Goal: Information Seeking & Learning: Check status

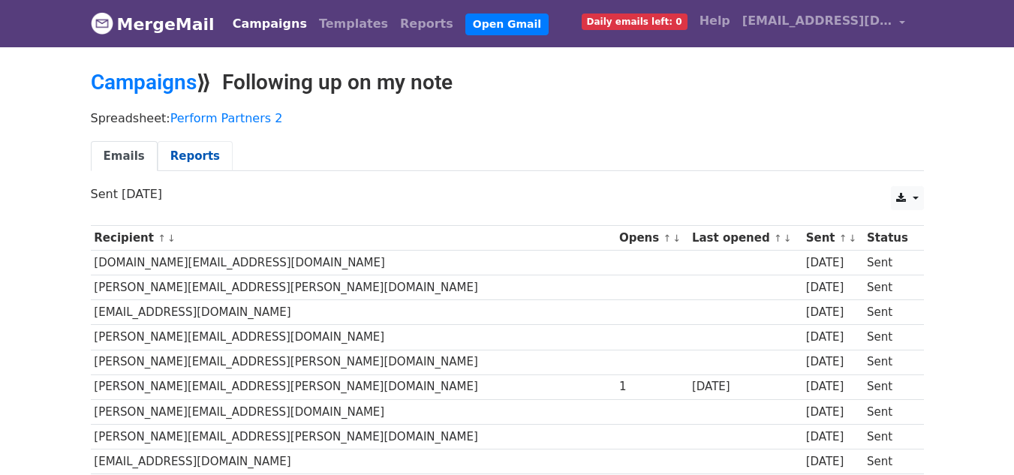
click at [185, 153] on link "Reports" at bounding box center [195, 156] width 75 height 31
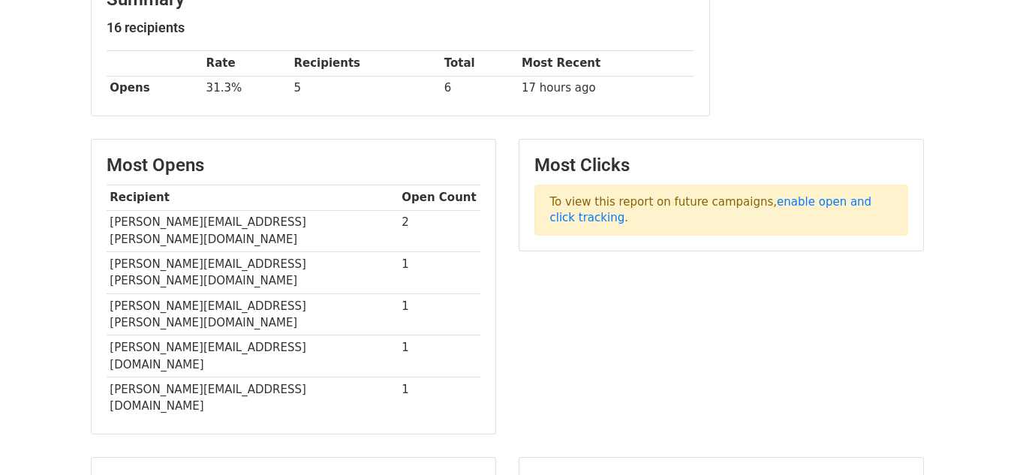
scroll to position [225, 0]
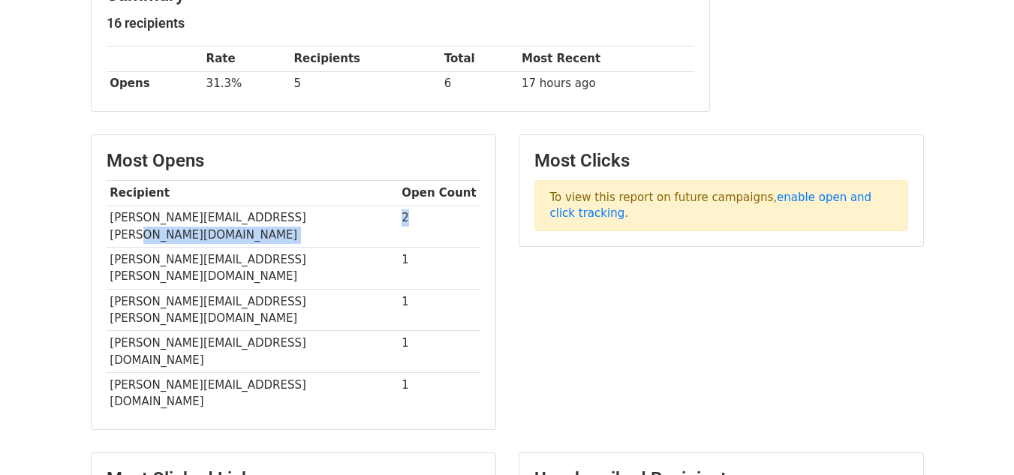
drag, startPoint x: 336, startPoint y: 218, endPoint x: 399, endPoint y: 223, distance: 62.5
click at [399, 223] on tr "simon.speck@directlinegroup.co.uk 2" at bounding box center [294, 227] width 374 height 42
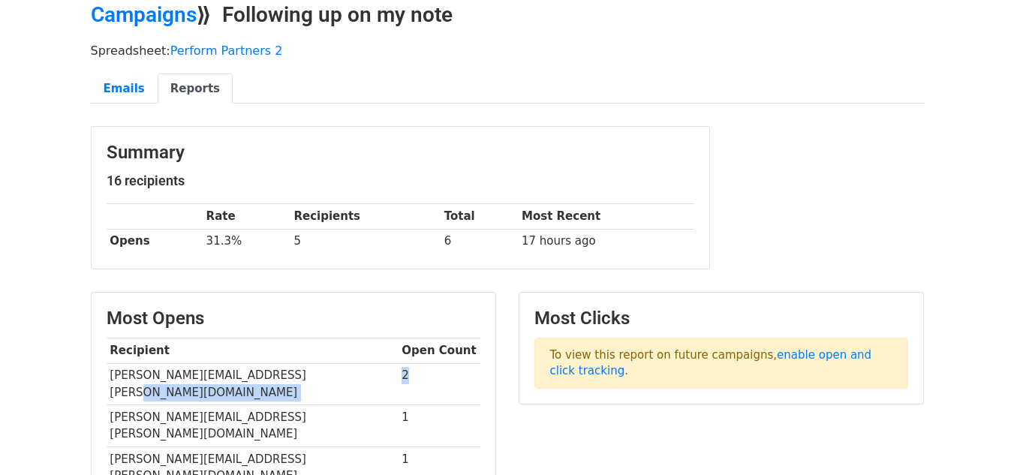
scroll to position [67, 0]
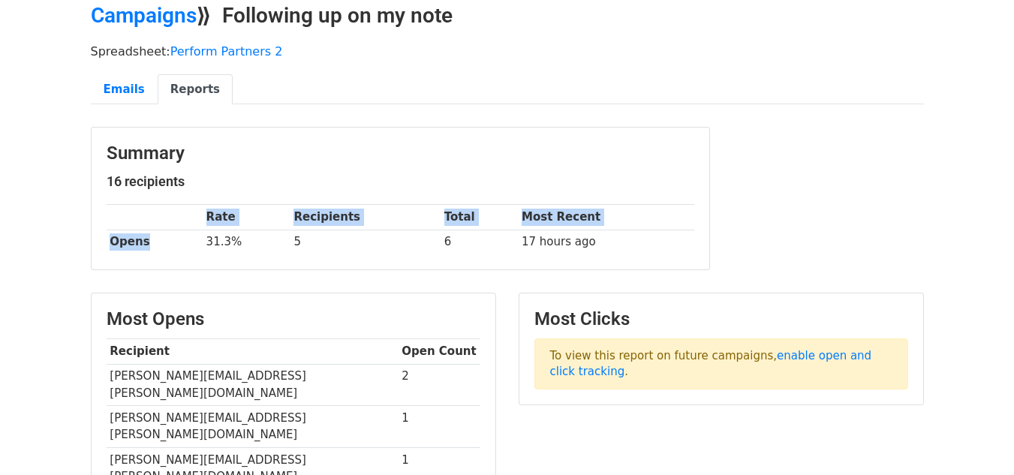
drag, startPoint x: 192, startPoint y: 245, endPoint x: 150, endPoint y: 164, distance: 91.3
click at [202, 227] on tbody "Rate Recipients Total Most Recent Opens 31.3% 5 6 17 hours ago" at bounding box center [401, 230] width 588 height 50
click at [106, 86] on link "Emails" at bounding box center [124, 89] width 67 height 31
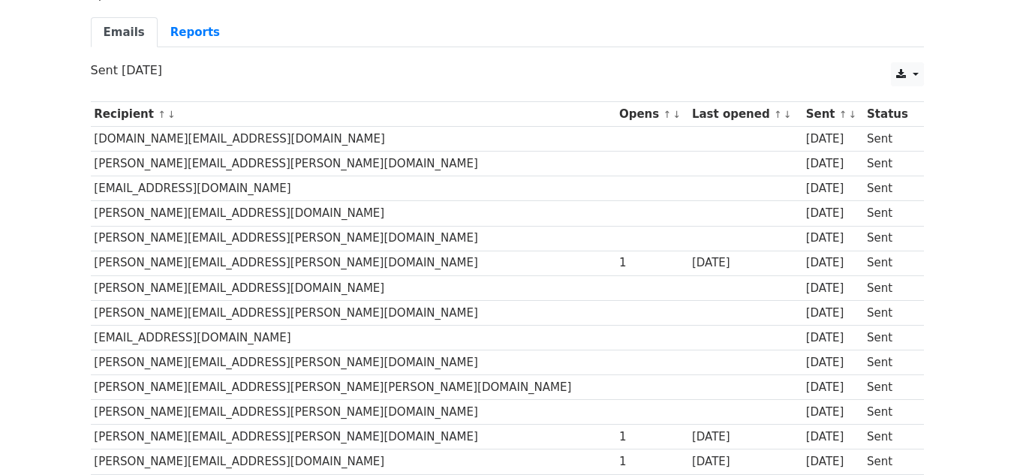
scroll to position [150, 0]
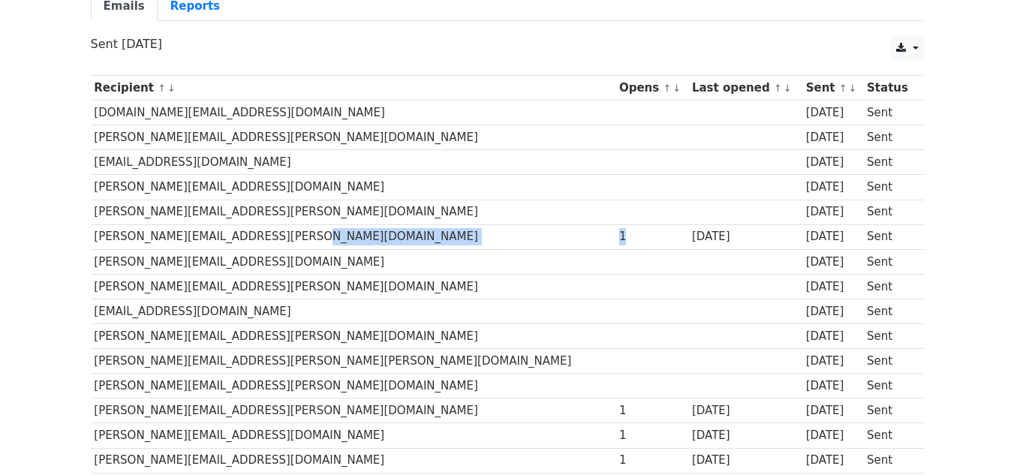
drag, startPoint x: 477, startPoint y: 233, endPoint x: 504, endPoint y: 236, distance: 27.2
click at [504, 236] on tr "[PERSON_NAME][EMAIL_ADDRESS][PERSON_NAME][DOMAIN_NAME] 1 [DATE] [DATE] Sent" at bounding box center [507, 236] width 833 height 25
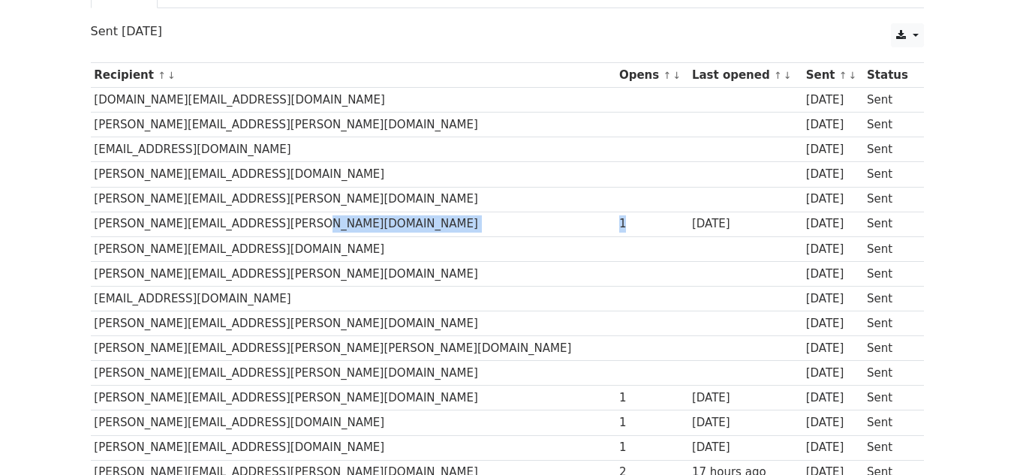
scroll to position [0, 0]
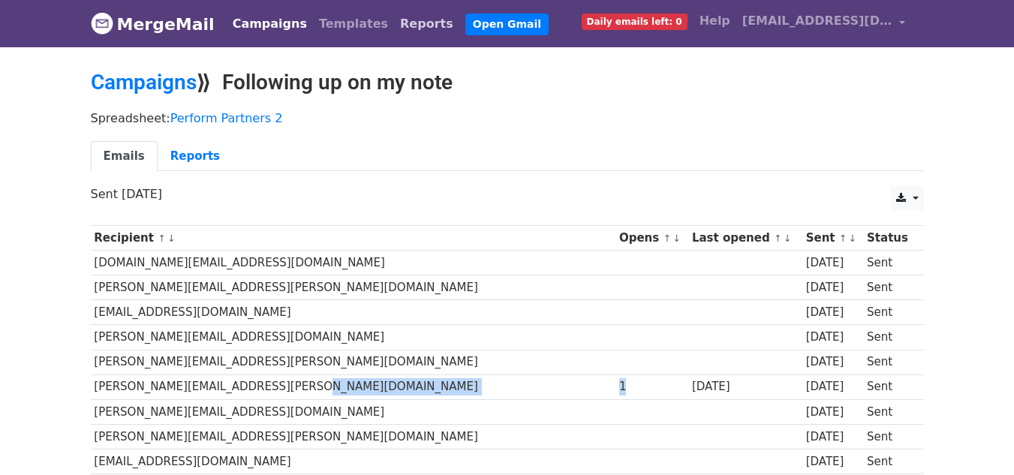
click at [394, 26] on link "Reports" at bounding box center [426, 24] width 65 height 30
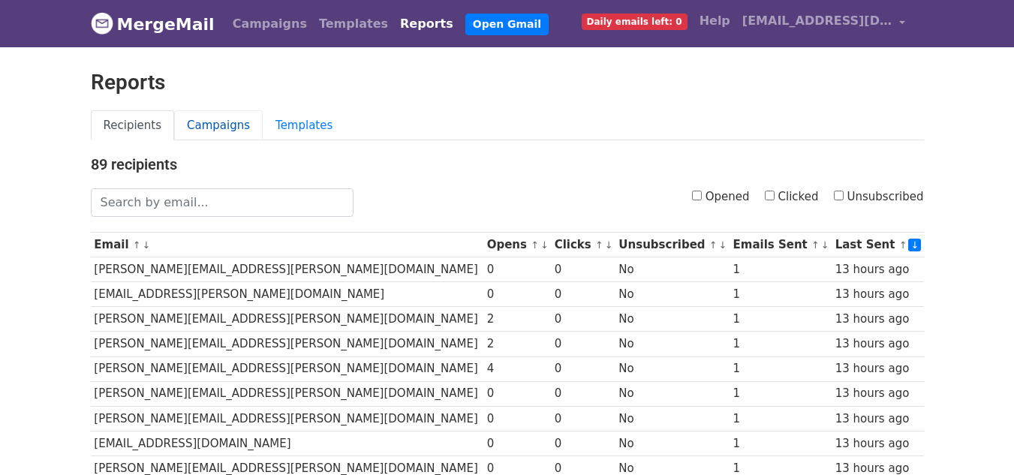
click at [205, 124] on link "Campaigns" at bounding box center [218, 125] width 89 height 31
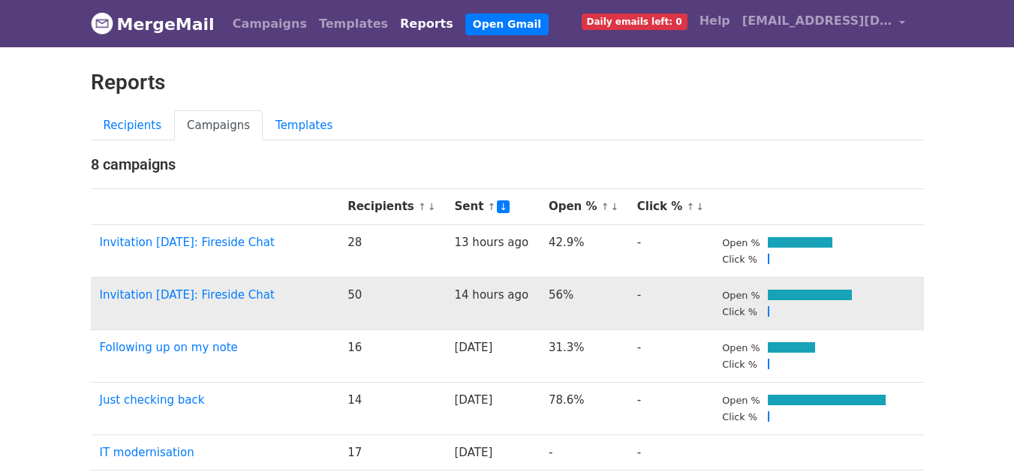
drag, startPoint x: 517, startPoint y: 292, endPoint x: 563, endPoint y: 297, distance: 46.1
click at [563, 297] on tr "Invitation 9 September: Fireside Chat 50 14 hours ago 56% - Open % Click %" at bounding box center [507, 303] width 833 height 53
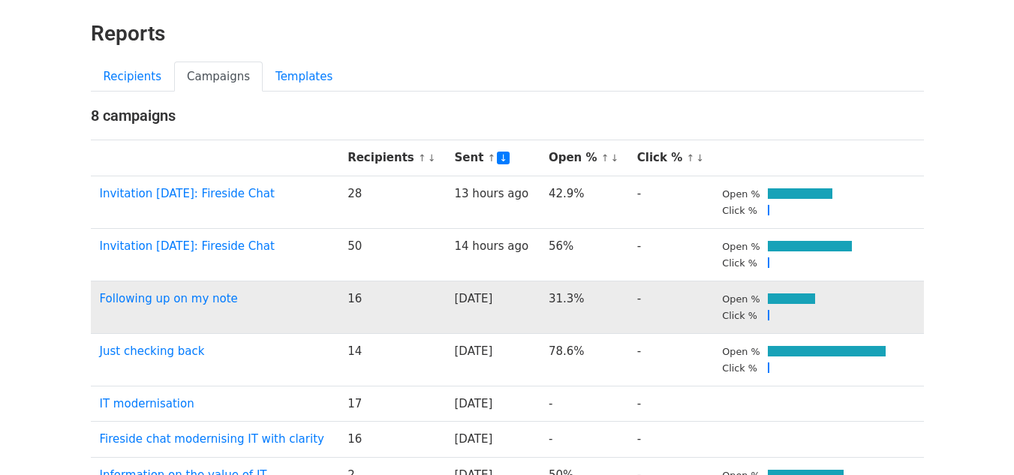
scroll to position [75, 0]
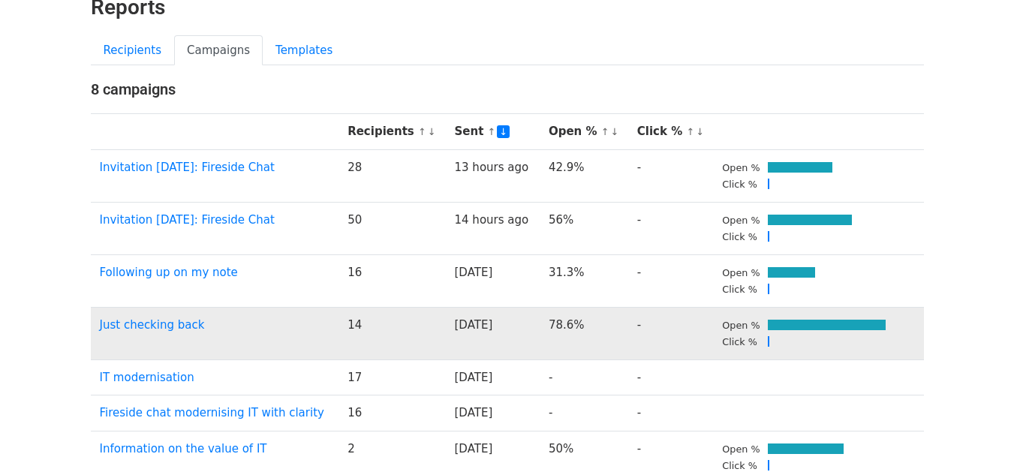
drag, startPoint x: 528, startPoint y: 325, endPoint x: 579, endPoint y: 327, distance: 51.1
click at [579, 327] on td "78.6%" at bounding box center [584, 333] width 89 height 53
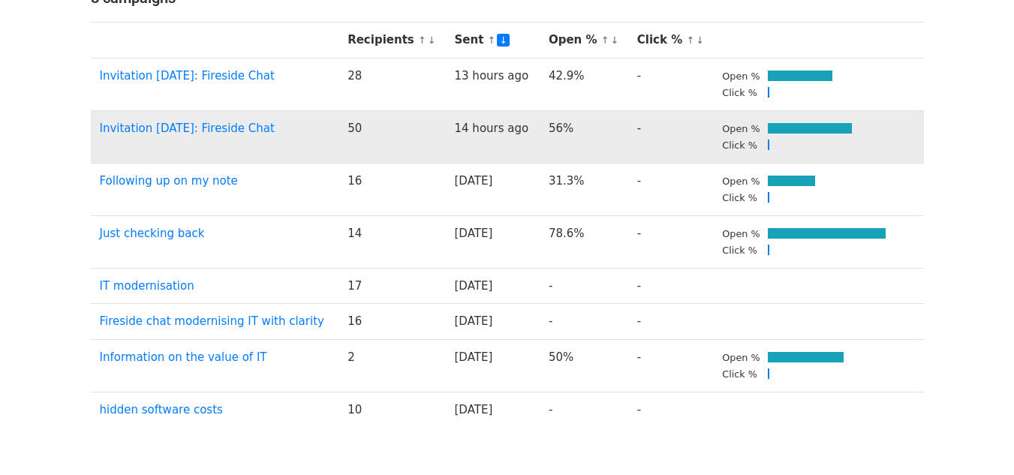
scroll to position [0, 0]
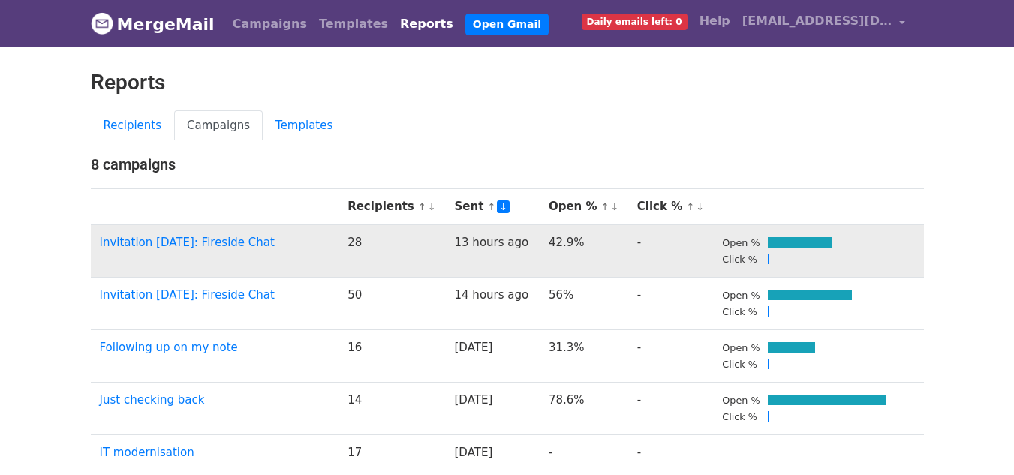
drag, startPoint x: 345, startPoint y: 244, endPoint x: 488, endPoint y: 263, distance: 144.6
click at [371, 246] on td "28" at bounding box center [392, 250] width 107 height 53
drag, startPoint x: 527, startPoint y: 243, endPoint x: 593, endPoint y: 245, distance: 66.1
click at [591, 245] on tr "Invitation 9 September: Fireside Chat 28 13 hours ago 42.9% - Open % Click %" at bounding box center [507, 250] width 833 height 53
click at [197, 246] on td "Invitation 9 September: Fireside Chat" at bounding box center [215, 250] width 248 height 53
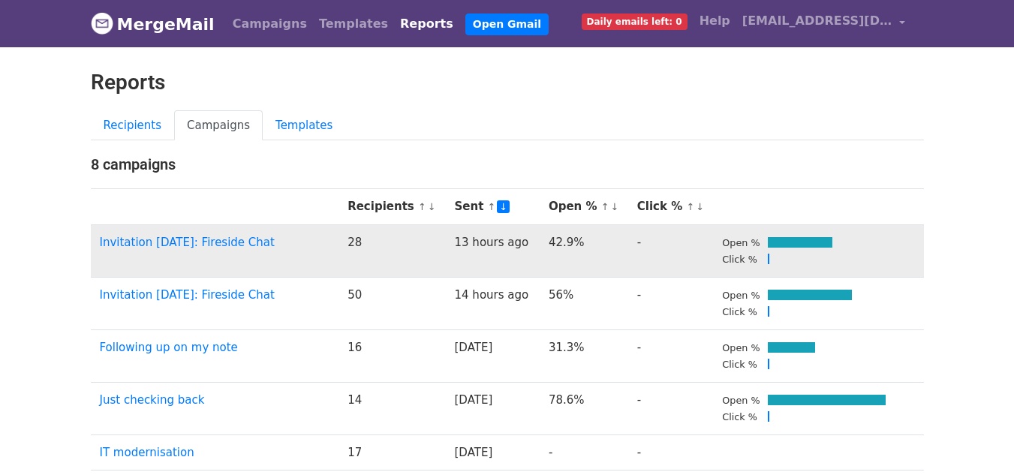
click at [147, 230] on td "Invitation 9 September: Fireside Chat" at bounding box center [215, 250] width 248 height 53
click at [143, 236] on link "Invitation 9 September: Fireside Chat" at bounding box center [187, 243] width 175 height 14
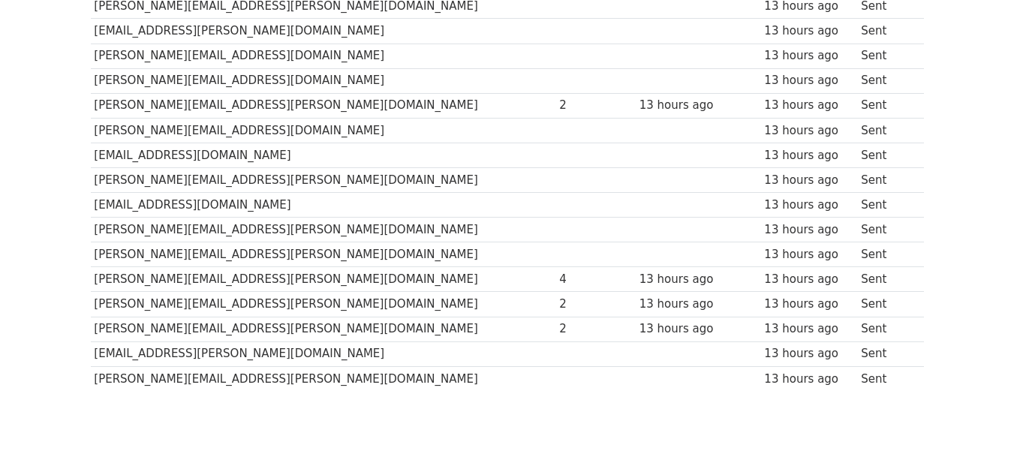
scroll to position [528, 0]
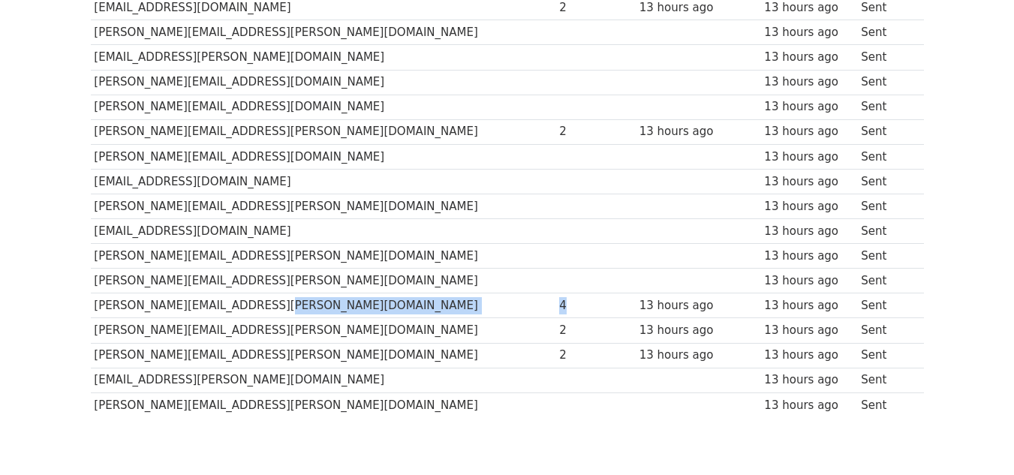
drag, startPoint x: 432, startPoint y: 306, endPoint x: 453, endPoint y: 313, distance: 22.3
click at [453, 313] on tr "[PERSON_NAME][EMAIL_ADDRESS][PERSON_NAME][DOMAIN_NAME] 4 13 hours ago 13 hours …" at bounding box center [507, 305] width 833 height 25
click at [555, 366] on td "2" at bounding box center [595, 355] width 80 height 25
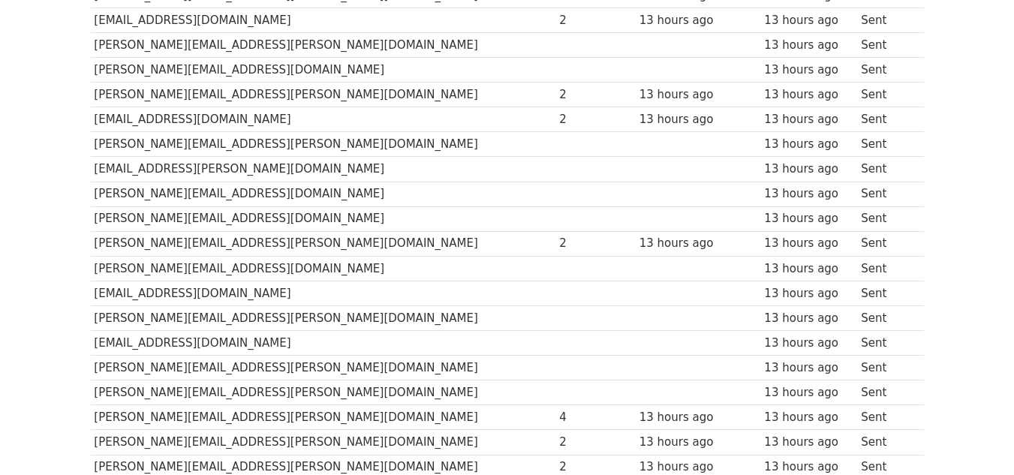
scroll to position [78, 0]
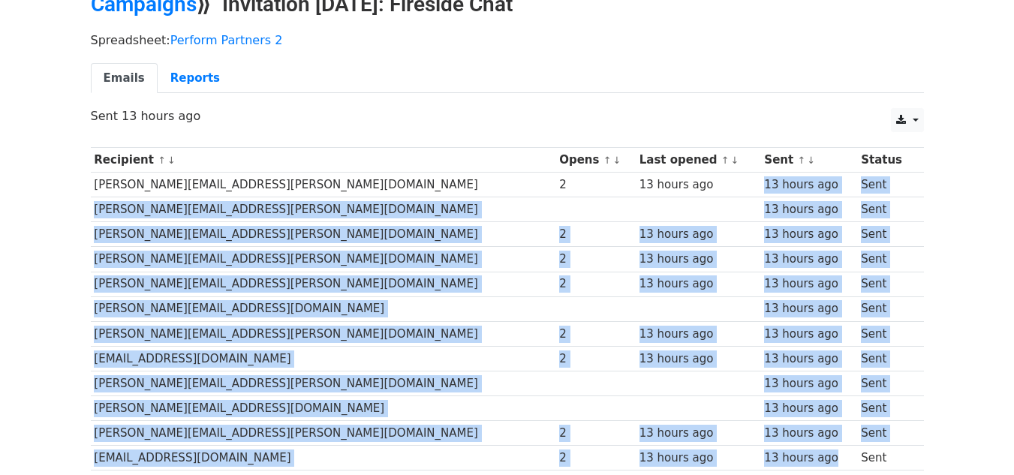
drag, startPoint x: 691, startPoint y: 178, endPoint x: 769, endPoint y: 400, distance: 235.3
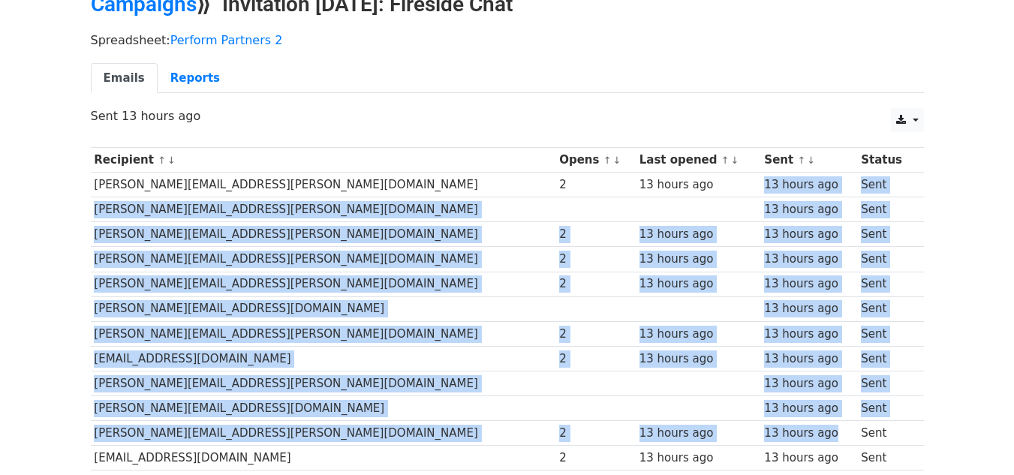
click at [301, 197] on td "[PERSON_NAME][EMAIL_ADDRESS][PERSON_NAME][DOMAIN_NAME]" at bounding box center [323, 209] width 465 height 25
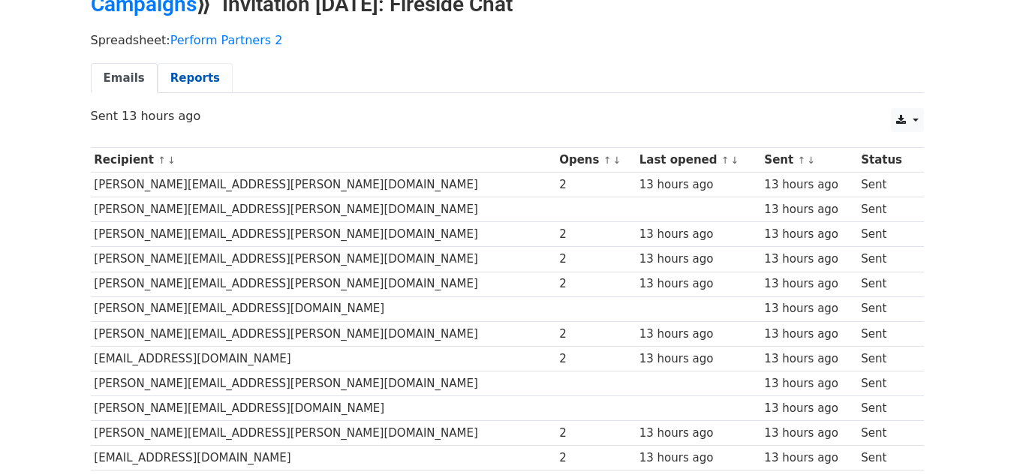
click at [182, 65] on link "Reports" at bounding box center [195, 78] width 75 height 31
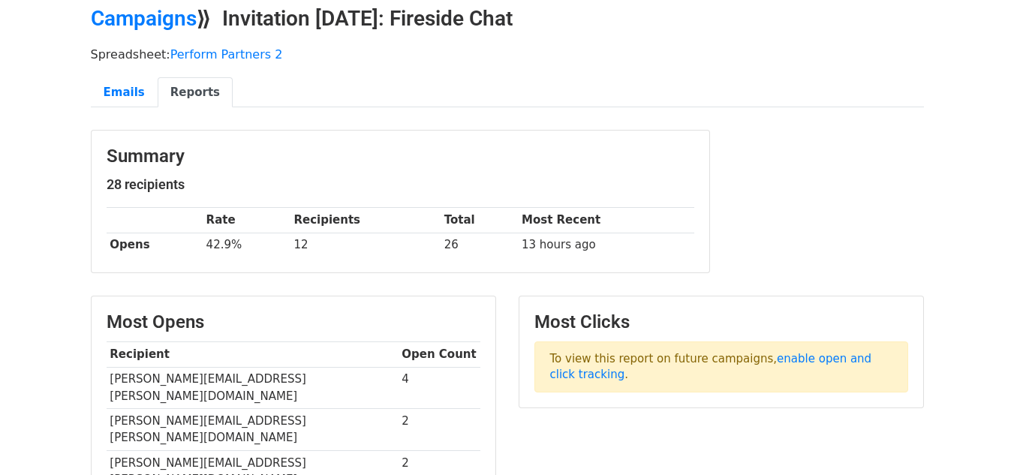
scroll to position [150, 0]
